Goal: Transaction & Acquisition: Purchase product/service

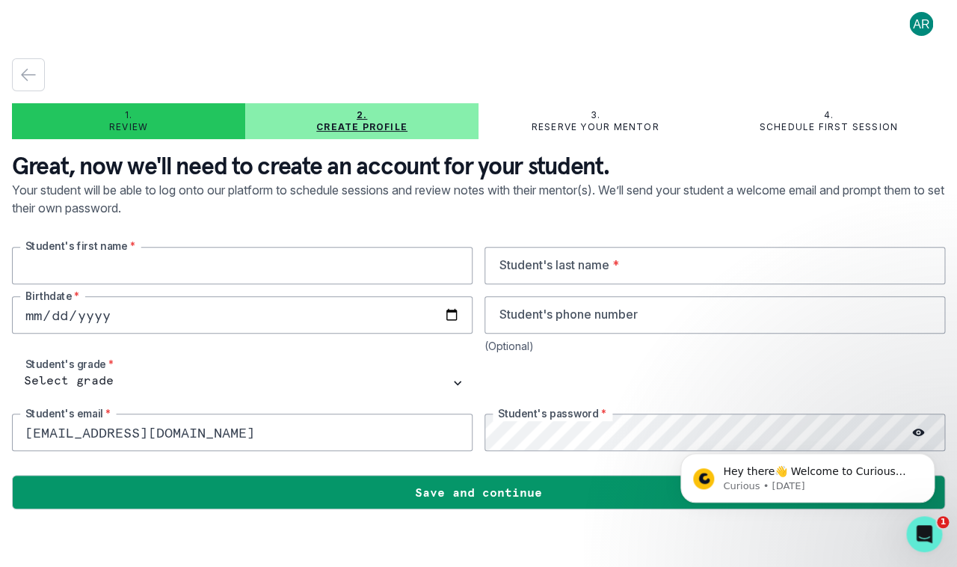
click at [171, 275] on input "text" at bounding box center [242, 265] width 461 height 37
type input "[PERSON_NAME]"
type input "Saeed"
click at [41, 319] on input "date" at bounding box center [242, 314] width 461 height 37
type input "[DATE]"
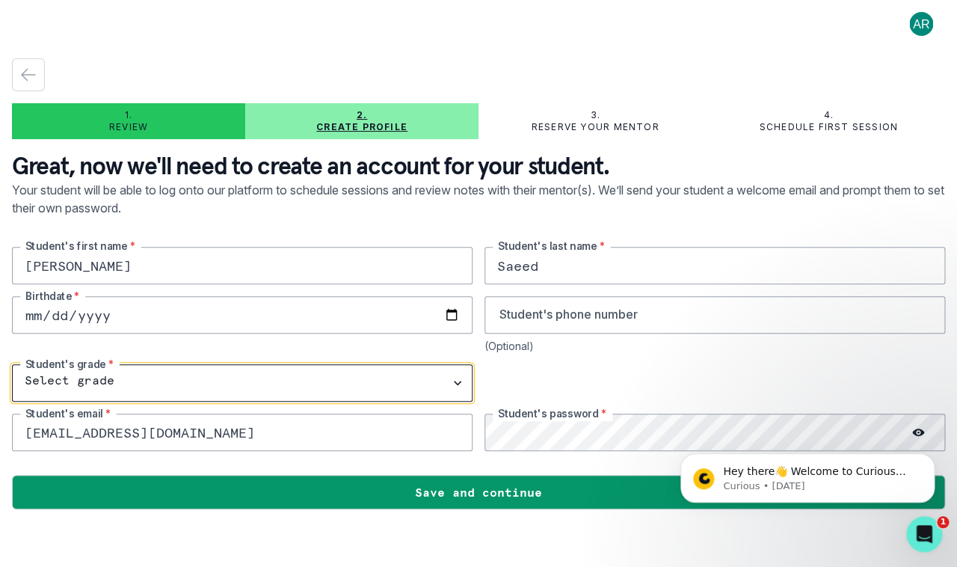
click at [12, 364] on select "Select grade 1st Grade 2nd Grade 3rd Grade 4th Grade 5th Grade 6th Grade 7th Gr…" at bounding box center [242, 382] width 461 height 37
select select "4th Grade"
click option "4th Grade" at bounding box center [0, 0] width 0 height 0
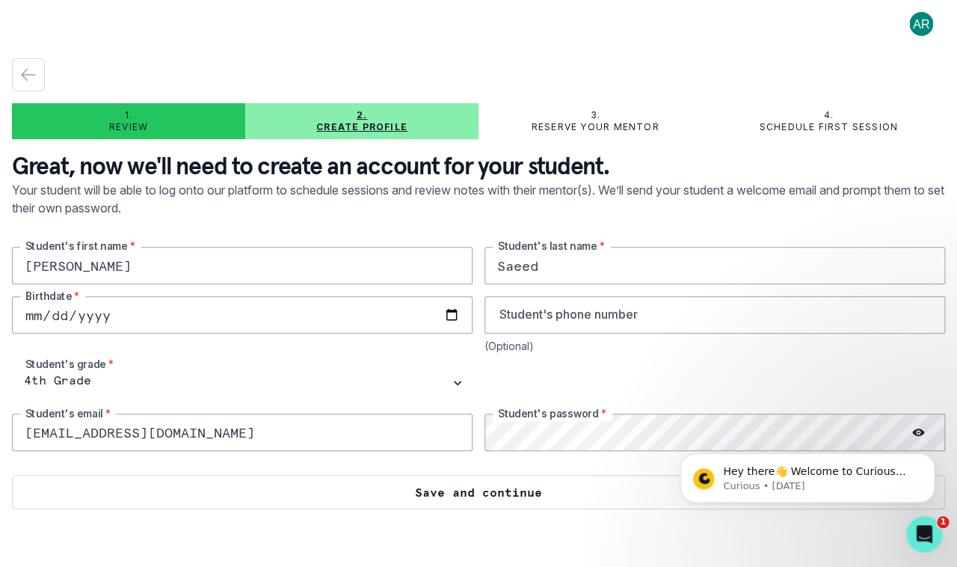
click at [448, 491] on button "Save and continue" at bounding box center [478, 492] width 933 height 34
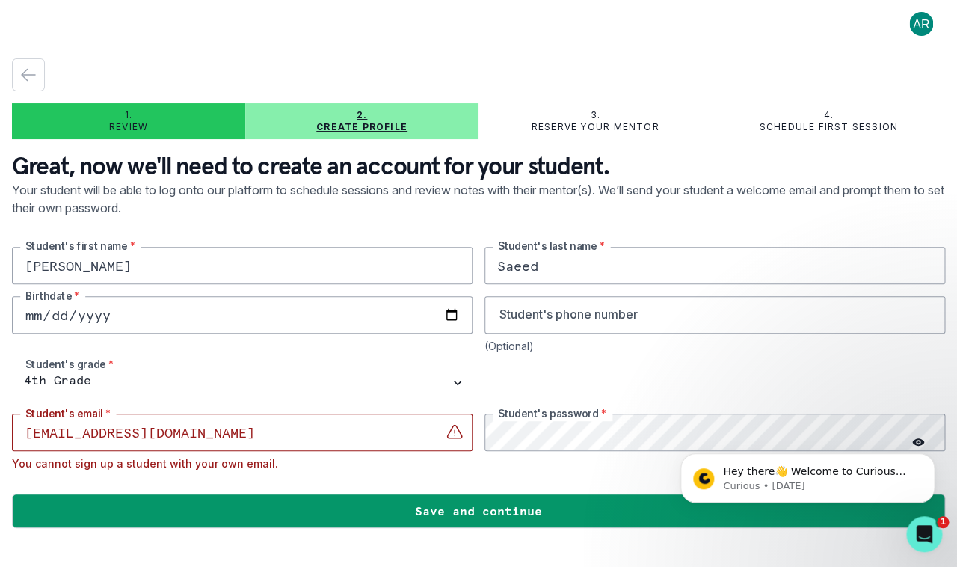
drag, startPoint x: 160, startPoint y: 440, endPoint x: -81, endPoint y: 416, distance: 241.9
click at [12, 416] on input "[EMAIL_ADDRESS][DOMAIN_NAME]" at bounding box center [242, 431] width 461 height 37
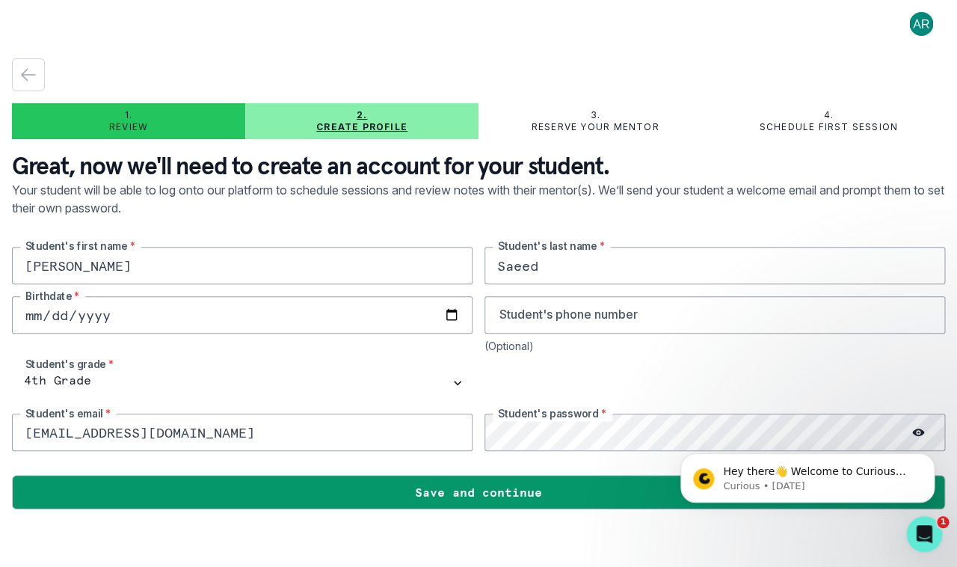
type input "[EMAIL_ADDRESS][DOMAIN_NAME]"
click at [689, 383] on div at bounding box center [714, 382] width 461 height 37
click at [911, 428] on html "Hey there👋 Welcome to Curious Cardinals 🙌 Take a look around! If you have any q…" at bounding box center [807, 425] width 299 height 6
click at [926, 459] on button "Dismiss notification" at bounding box center [929, 457] width 19 height 19
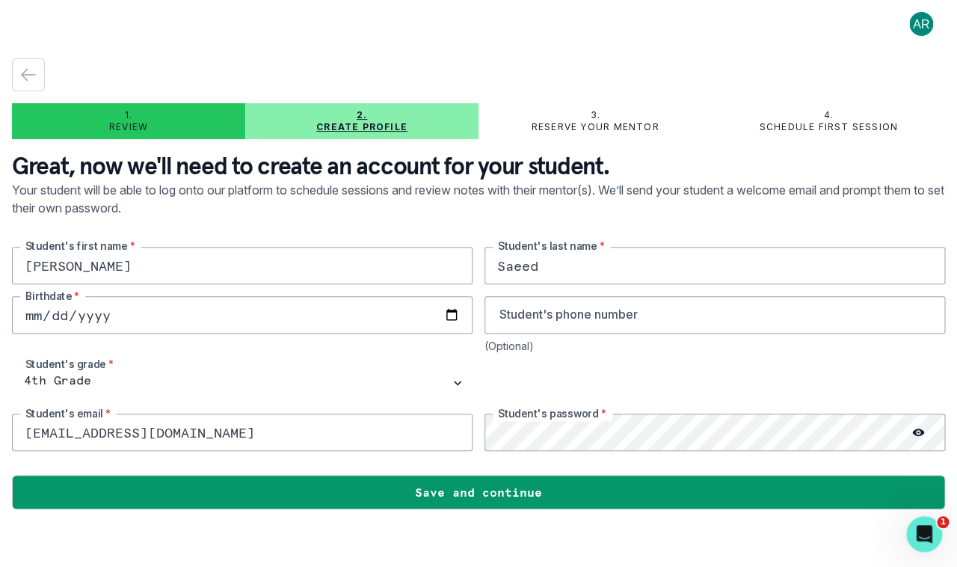
drag, startPoint x: 918, startPoint y: 434, endPoint x: 904, endPoint y: 433, distance: 14.2
click at [905, 433] on div at bounding box center [918, 431] width 54 height 37
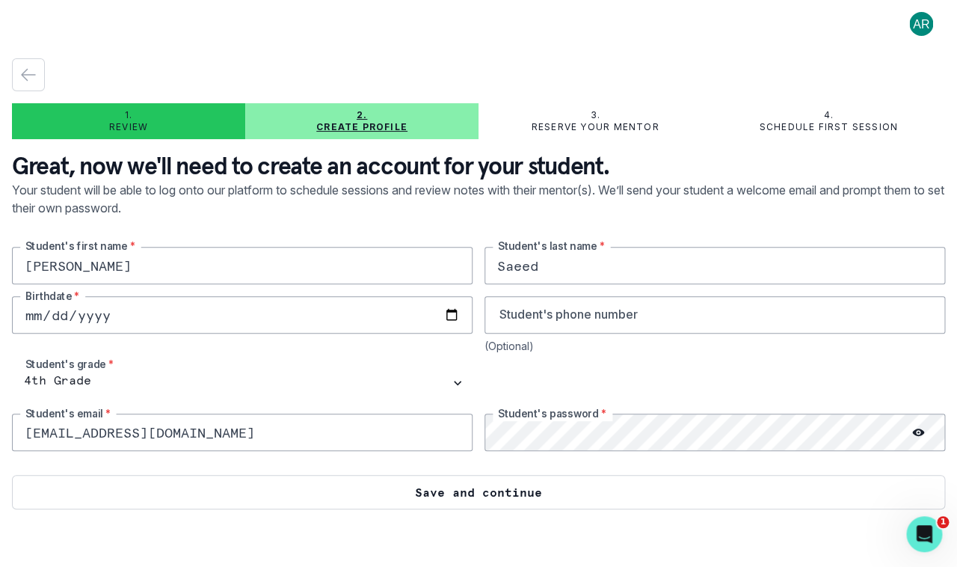
click at [608, 498] on button "Save and continue" at bounding box center [478, 492] width 933 height 34
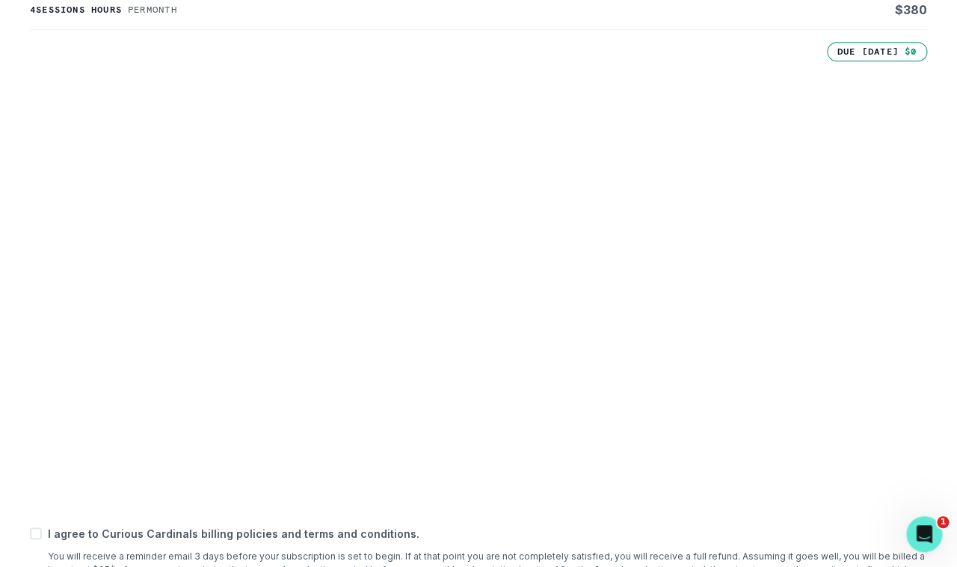
scroll to position [423, 0]
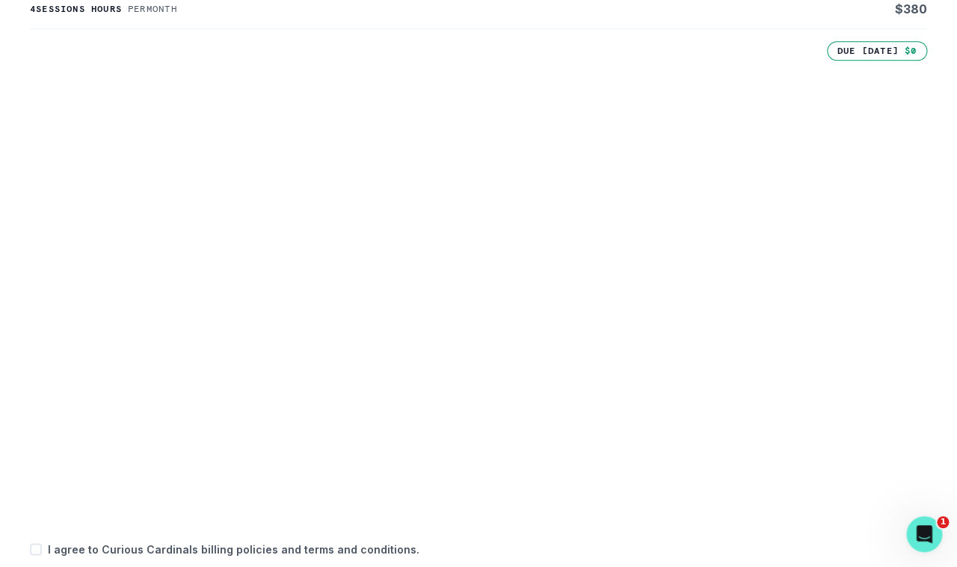
click at [673, 556] on p "I agree to Curious Cardinals billing policies and terms and conditions." at bounding box center [487, 549] width 879 height 16
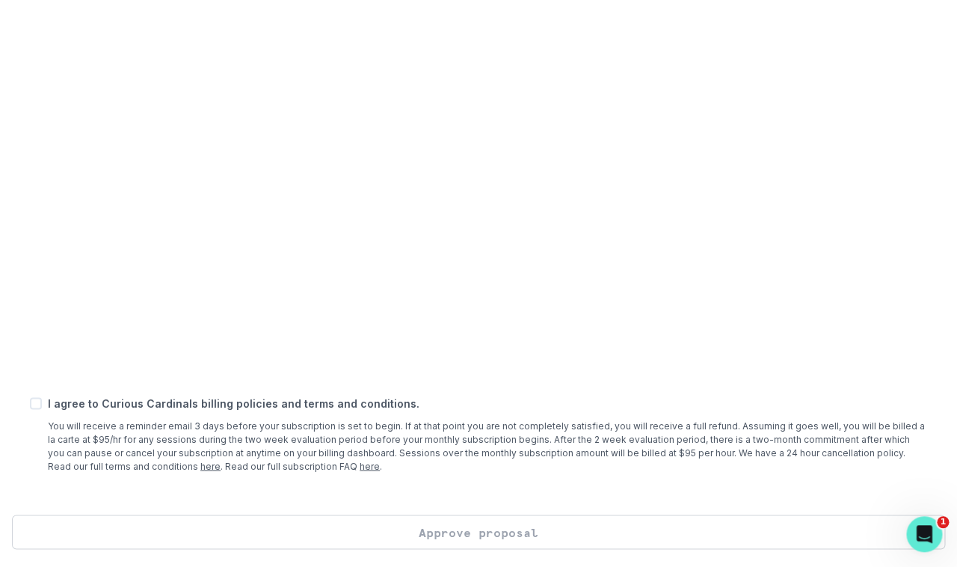
click at [36, 407] on span at bounding box center [36, 403] width 12 height 12
click at [30, 404] on input "checkbox" at bounding box center [29, 403] width 1 height 1
checkbox input "true"
click at [501, 532] on button "Approve proposal" at bounding box center [478, 531] width 933 height 34
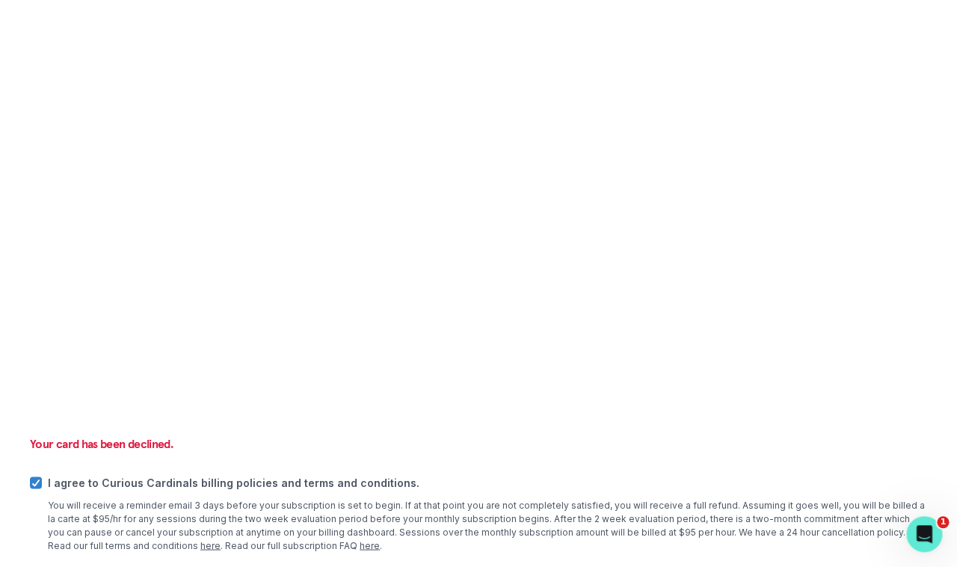
scroll to position [601, 0]
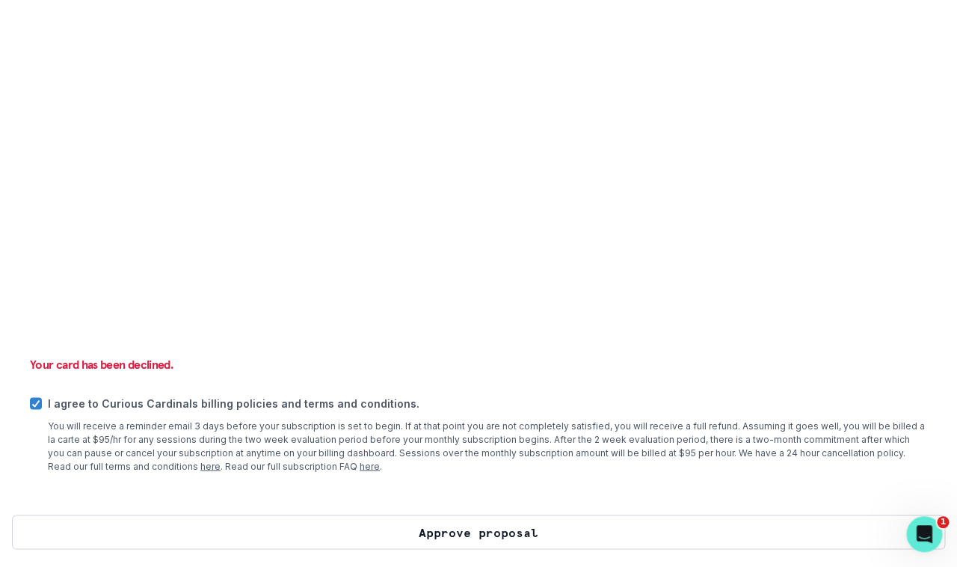
click at [553, 522] on button "Approve proposal" at bounding box center [478, 531] width 933 height 34
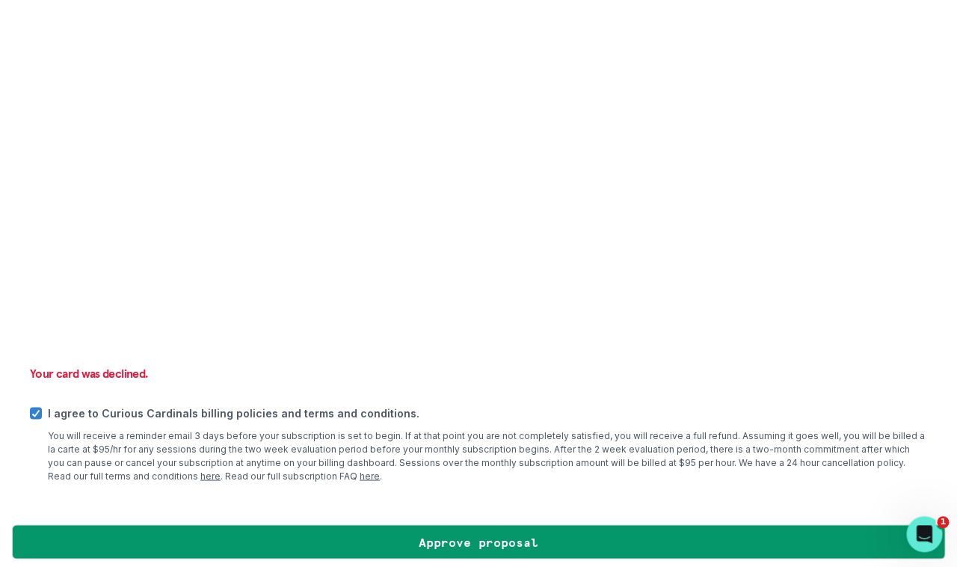
scroll to position [585, 0]
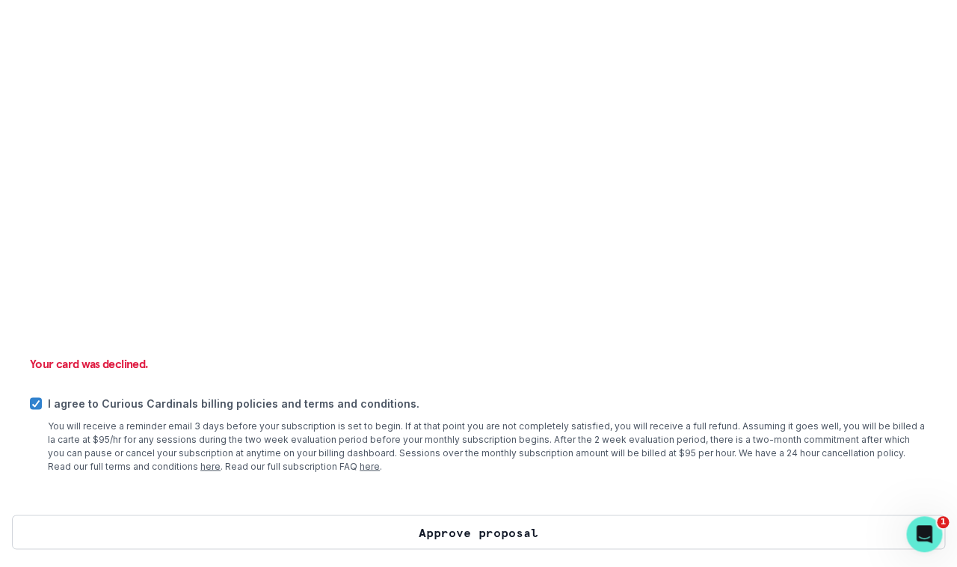
click at [336, 533] on button "Approve proposal" at bounding box center [478, 531] width 933 height 34
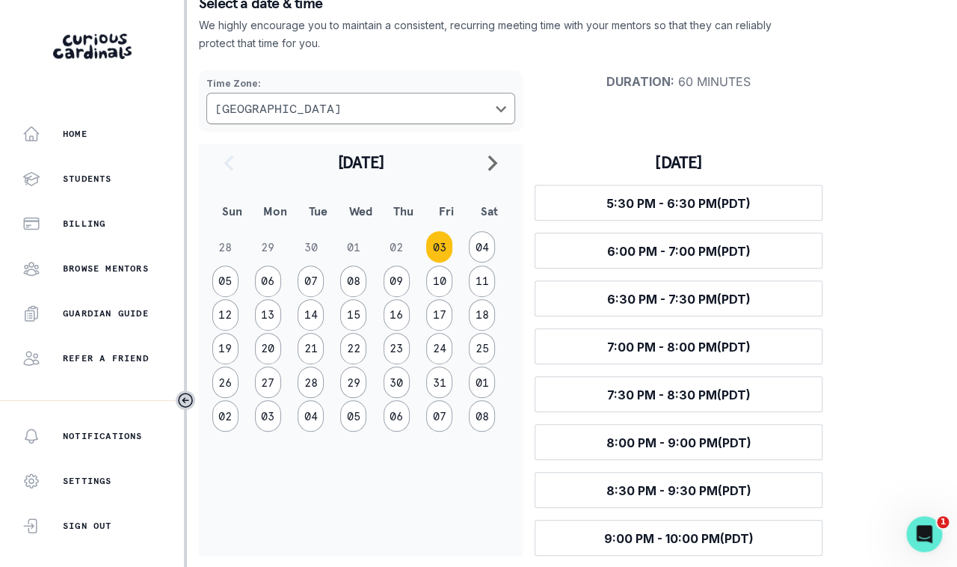
scroll to position [124, 0]
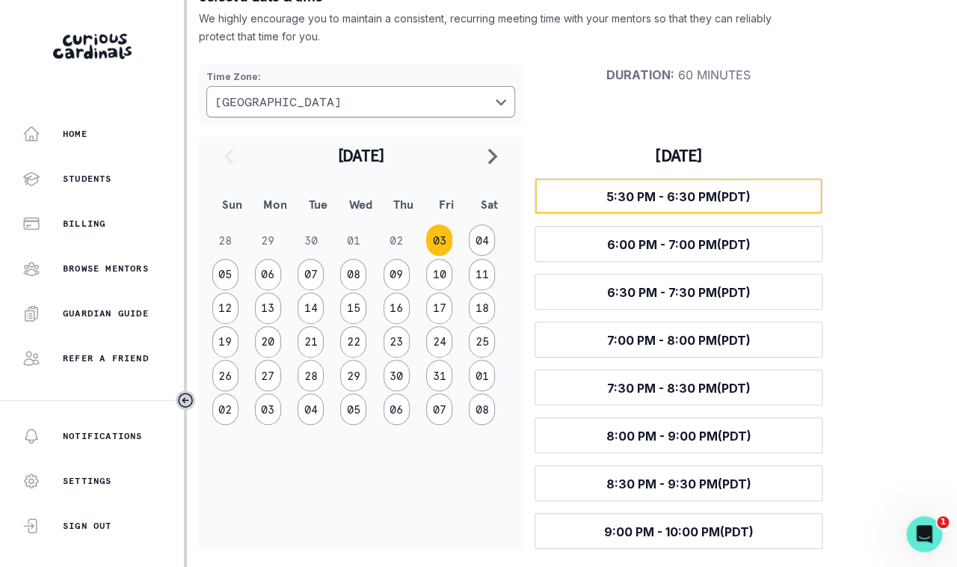
click at [682, 195] on span "5:30 PM - 6:30 PM (PDT)" at bounding box center [678, 196] width 144 height 15
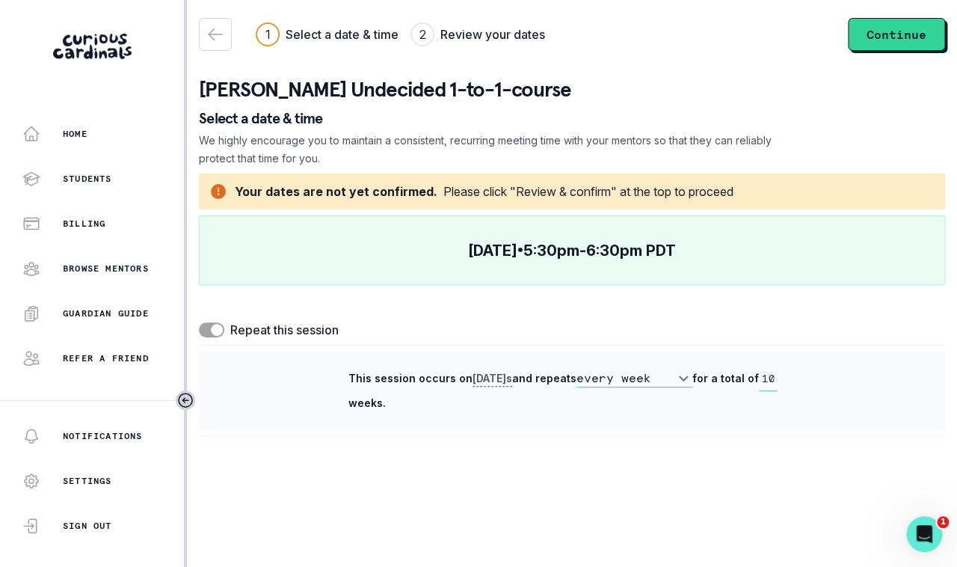
scroll to position [0, 0]
click at [218, 327] on span at bounding box center [217, 330] width 12 height 12
click at [199, 322] on input "checkbox" at bounding box center [198, 322] width 1 height 1
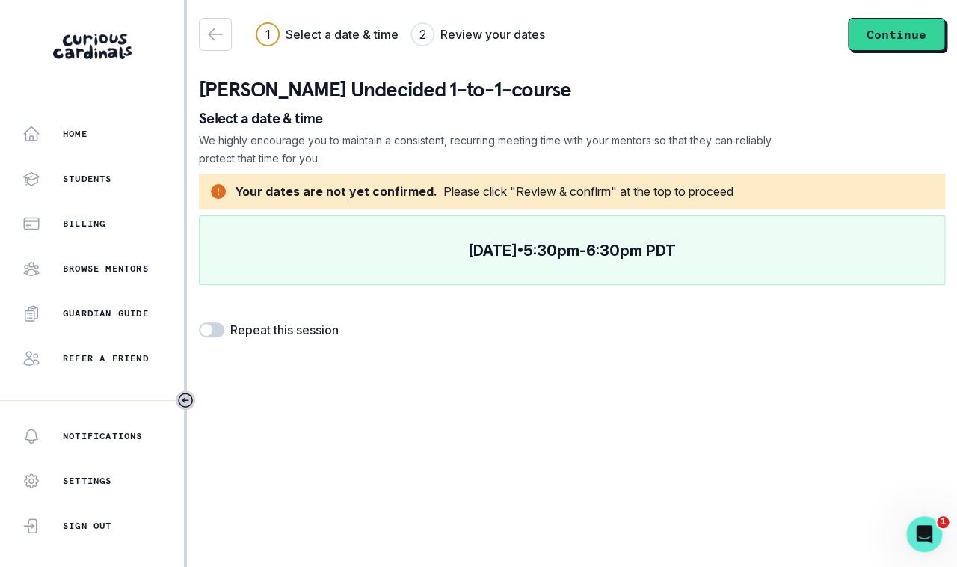
click at [208, 327] on span at bounding box center [206, 330] width 12 height 12
click at [199, 322] on input "checkbox" at bounding box center [198, 322] width 1 height 1
checkbox input "true"
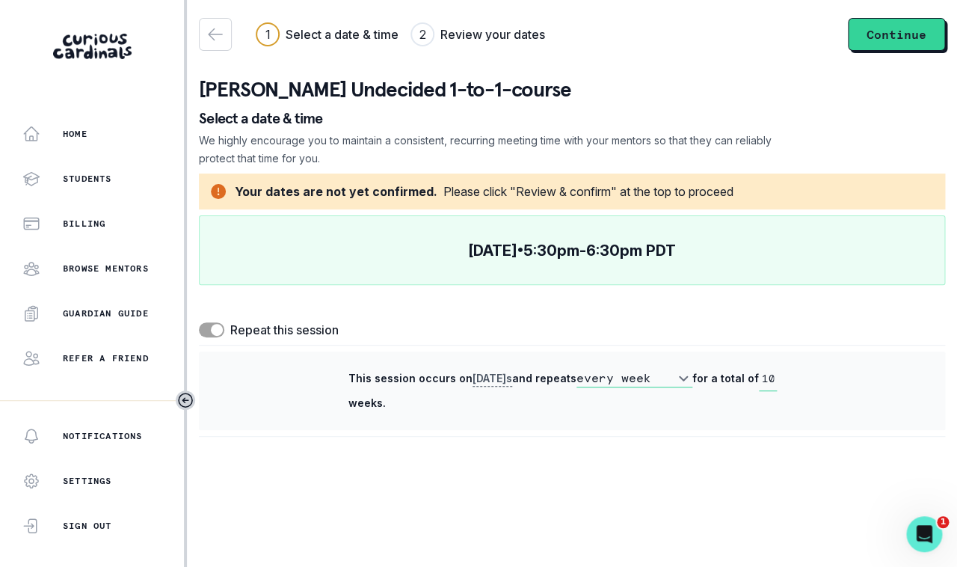
click option "every week" at bounding box center [0, 0] width 0 height 0
click at [753, 383] on span "for a total of" at bounding box center [725, 378] width 67 height 13
drag, startPoint x: 763, startPoint y: 380, endPoint x: 794, endPoint y: 382, distance: 31.5
click at [777, 382] on input "10" at bounding box center [768, 378] width 18 height 25
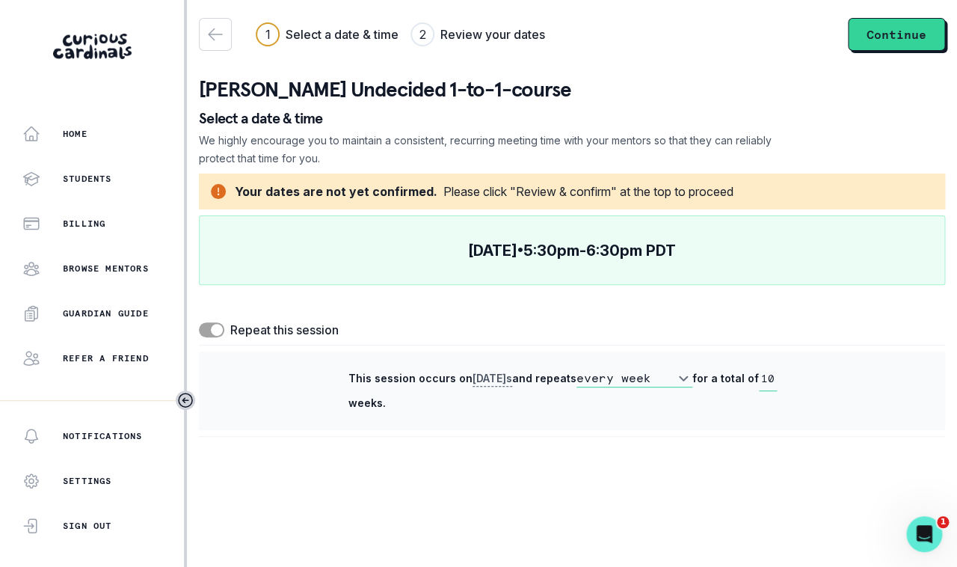
drag, startPoint x: 760, startPoint y: 379, endPoint x: 781, endPoint y: 380, distance: 21.7
click at [777, 380] on input "10" at bounding box center [768, 378] width 18 height 25
drag, startPoint x: 763, startPoint y: 379, endPoint x: 782, endPoint y: 379, distance: 19.4
click at [777, 379] on input "4" at bounding box center [768, 378] width 18 height 25
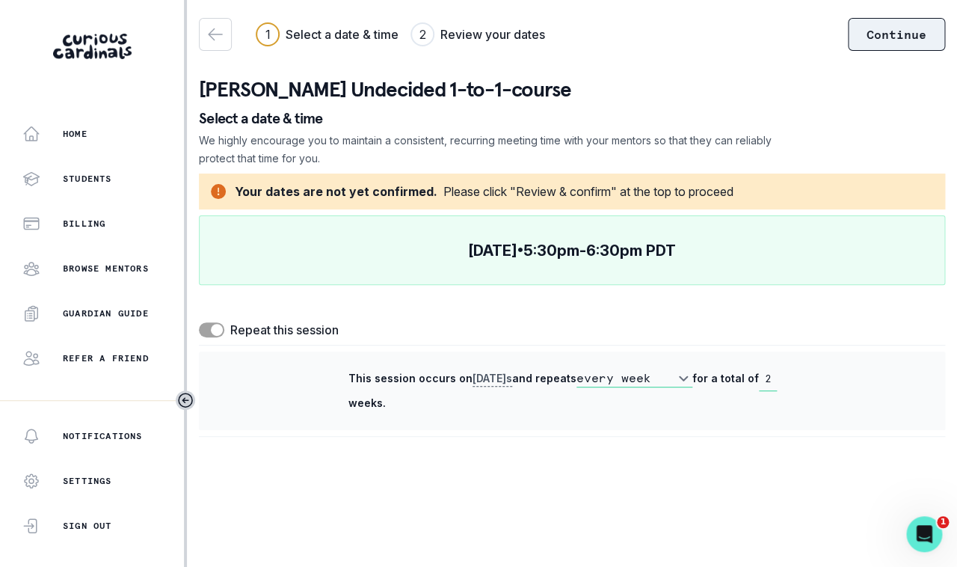
type input "2"
click at [898, 37] on button "Continue" at bounding box center [896, 34] width 97 height 33
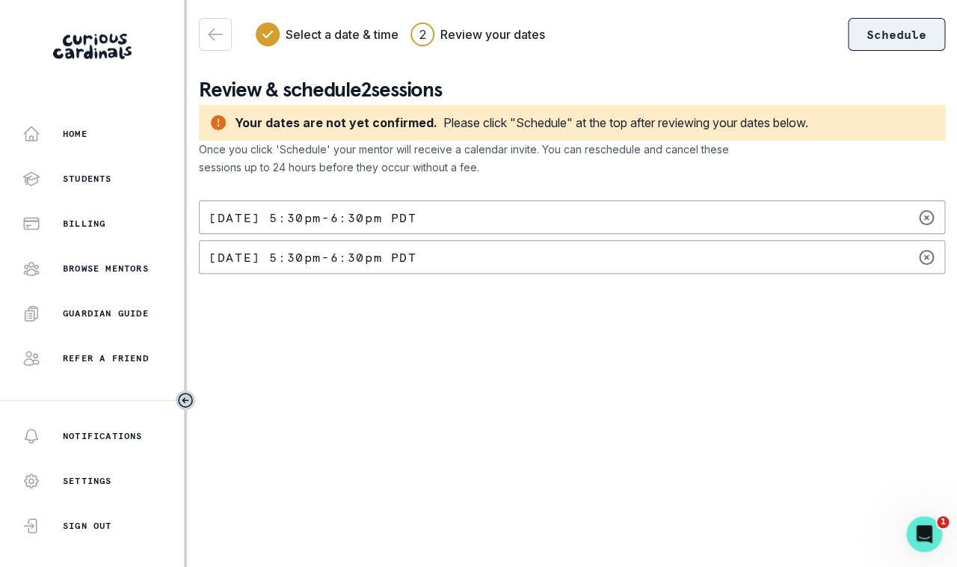
click at [902, 41] on button "Schedule" at bounding box center [896, 34] width 97 height 33
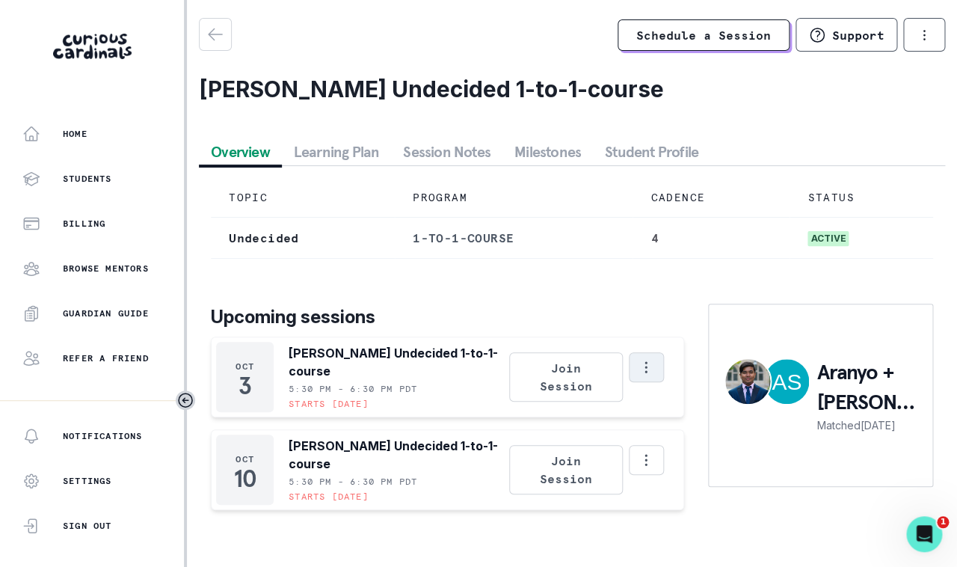
click at [644, 365] on icon "Options" at bounding box center [646, 367] width 16 height 16
click at [647, 314] on p "Upcoming sessions" at bounding box center [447, 317] width 473 height 27
click at [137, 316] on p "Guardian Guide" at bounding box center [106, 313] width 86 height 12
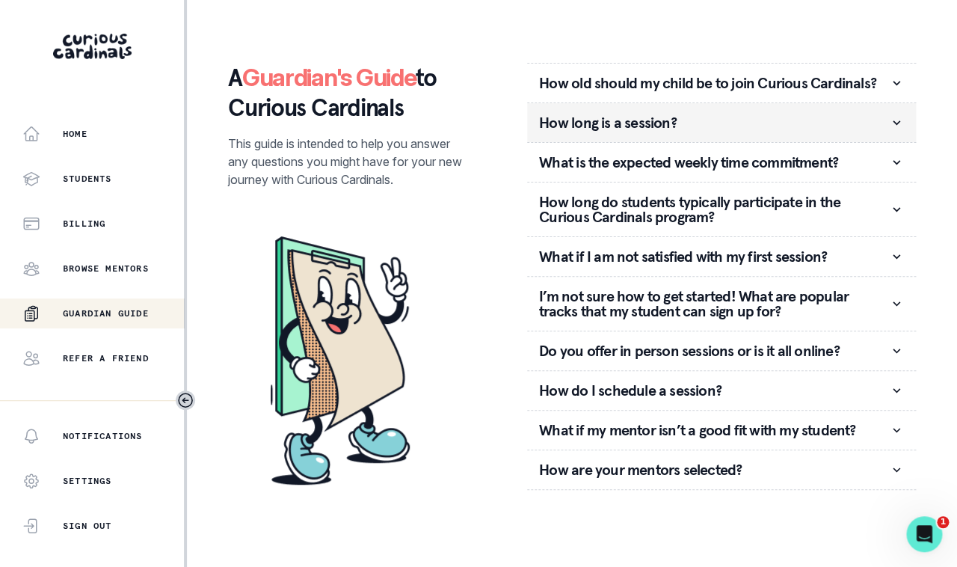
click at [614, 130] on p "How long is a session?" at bounding box center [714, 122] width 350 height 15
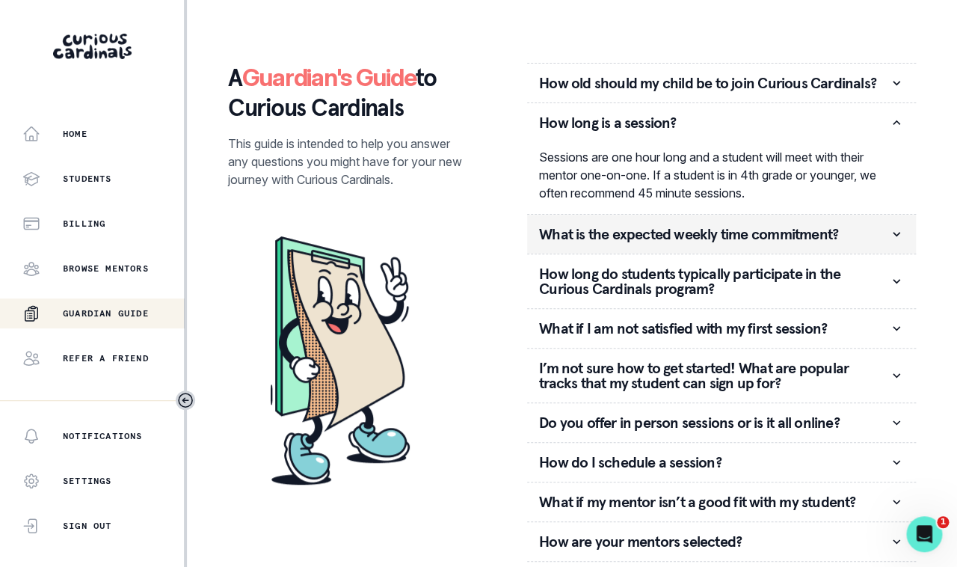
click at [634, 244] on button "What is the expected weekly time commitment?" at bounding box center [721, 234] width 389 height 39
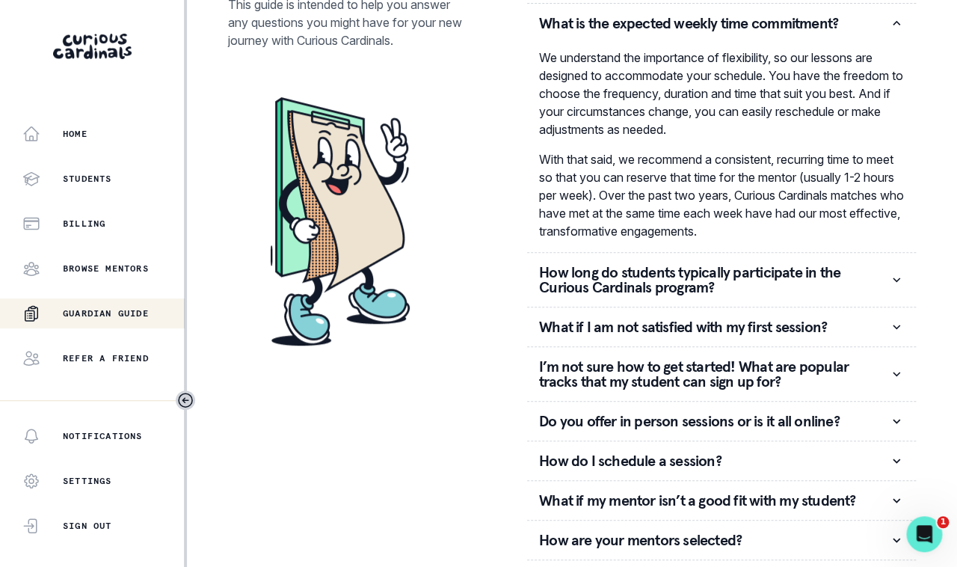
scroll to position [147, 0]
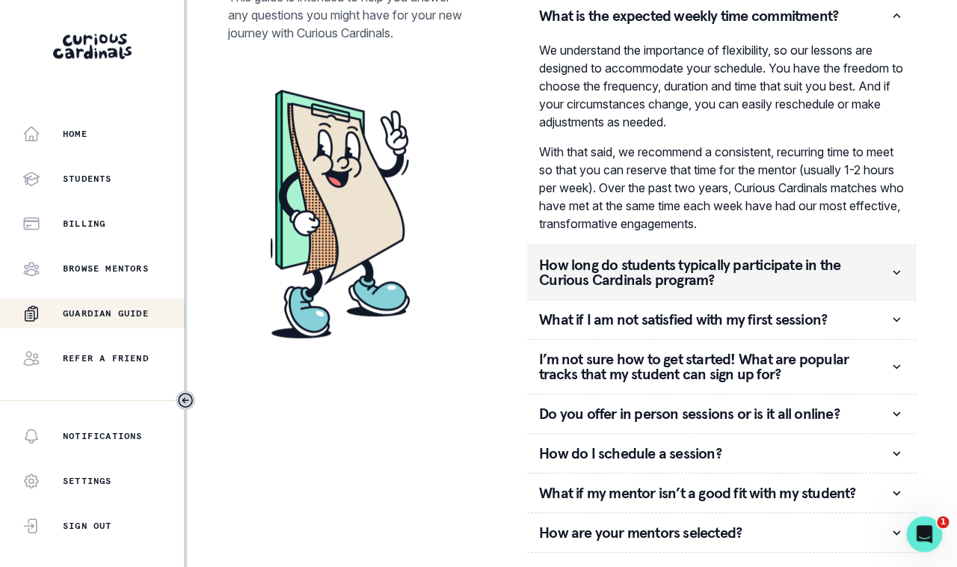
click at [633, 277] on p "How long do students typically participate in the Curious Cardinals program?" at bounding box center [714, 272] width 350 height 30
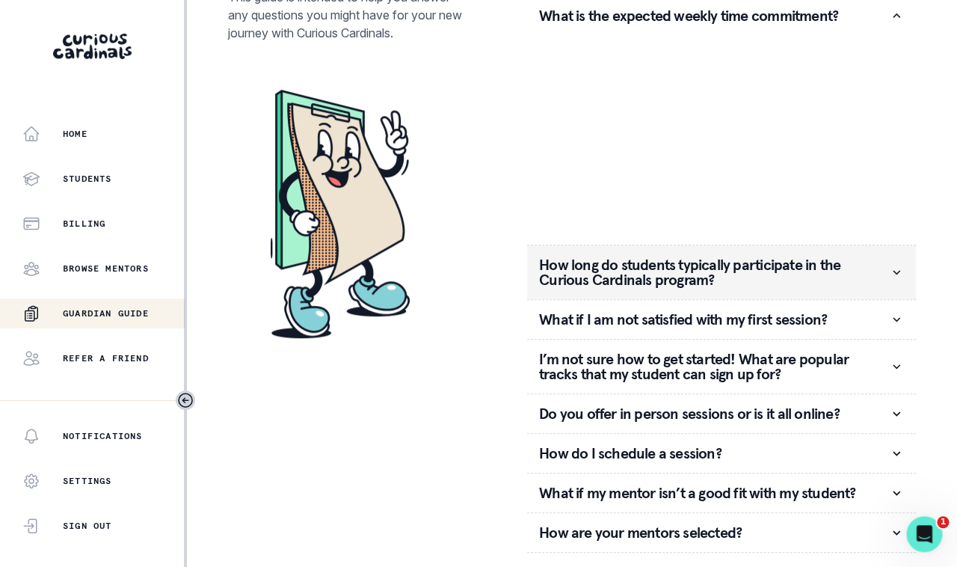
scroll to position [0, 0]
